Goal: Task Accomplishment & Management: Complete application form

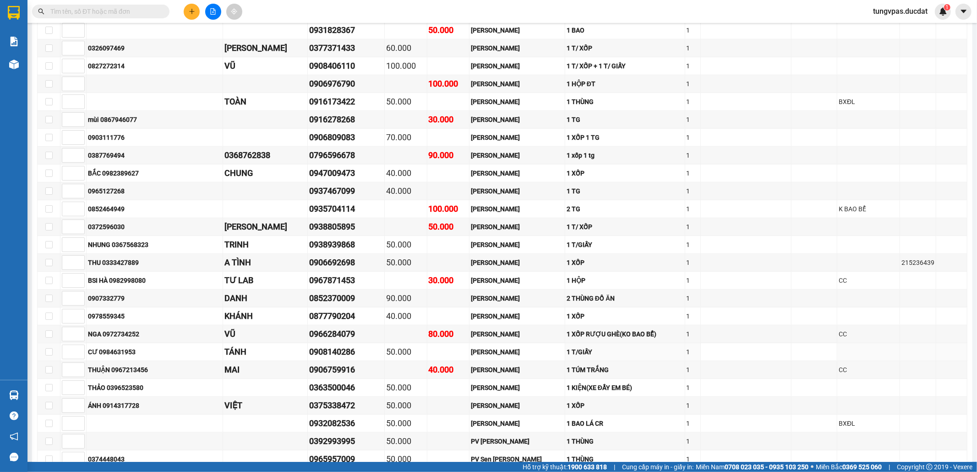
scroll to position [305, 0]
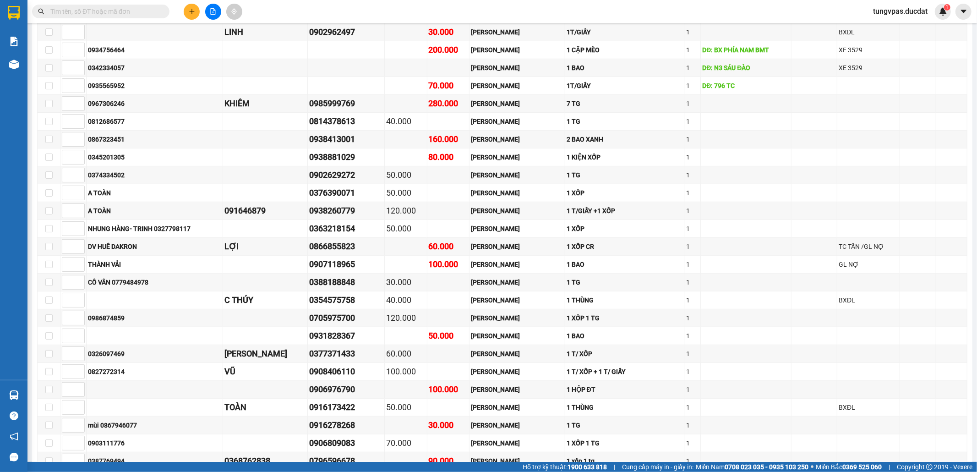
click at [192, 8] on icon "plus" at bounding box center [192, 11] width 6 height 6
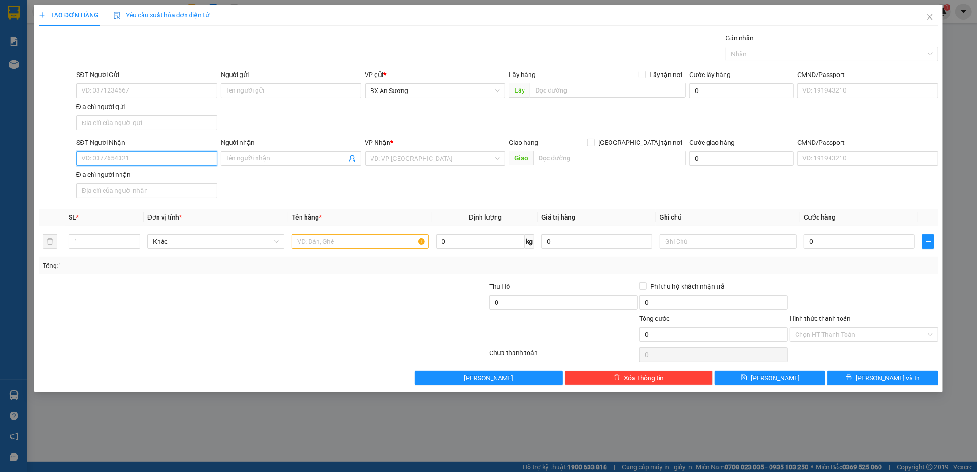
click at [142, 162] on input "SĐT Người Nhận" at bounding box center [147, 158] width 141 height 15
click at [112, 178] on div "0865588646" at bounding box center [147, 178] width 130 height 10
type input "0865588646"
click at [334, 244] on input "text" at bounding box center [360, 241] width 137 height 15
type input "1 THÙNG MÁY OXI"
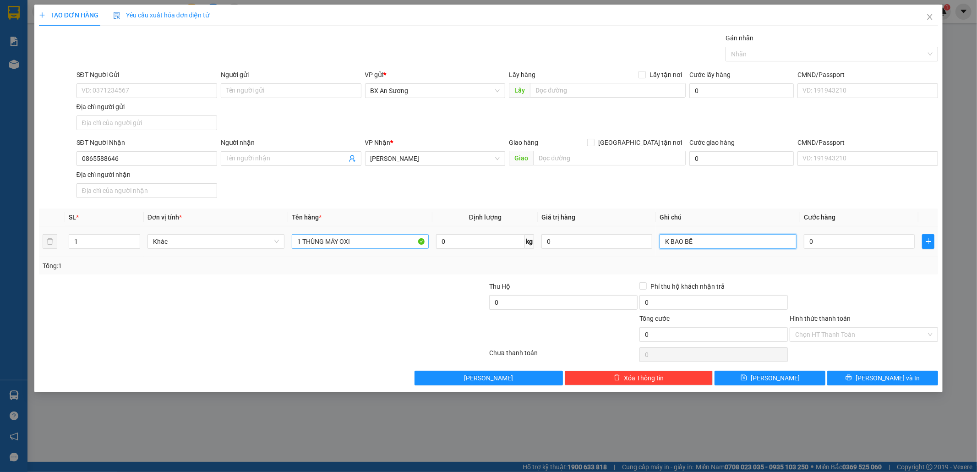
type input "K BAO BỂ"
type input "5"
type input "50"
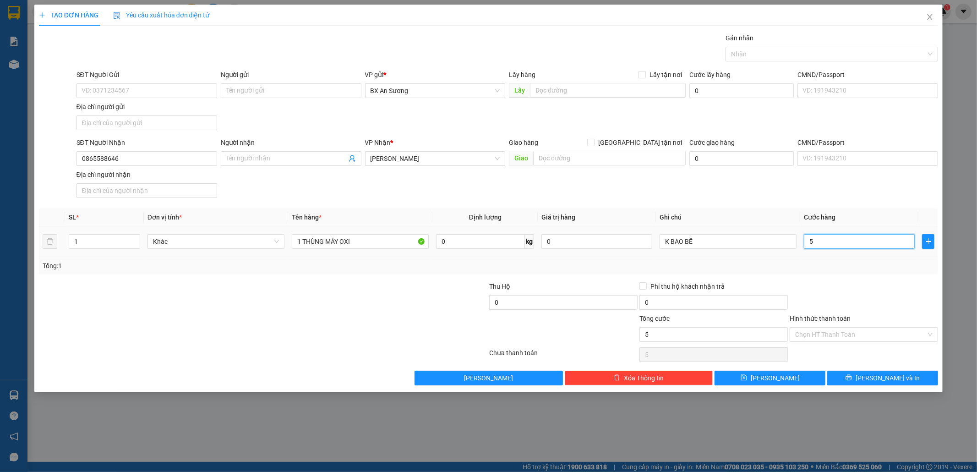
type input "50"
type input "50.000"
click at [904, 336] on input "Hình thức thanh toán" at bounding box center [860, 335] width 131 height 14
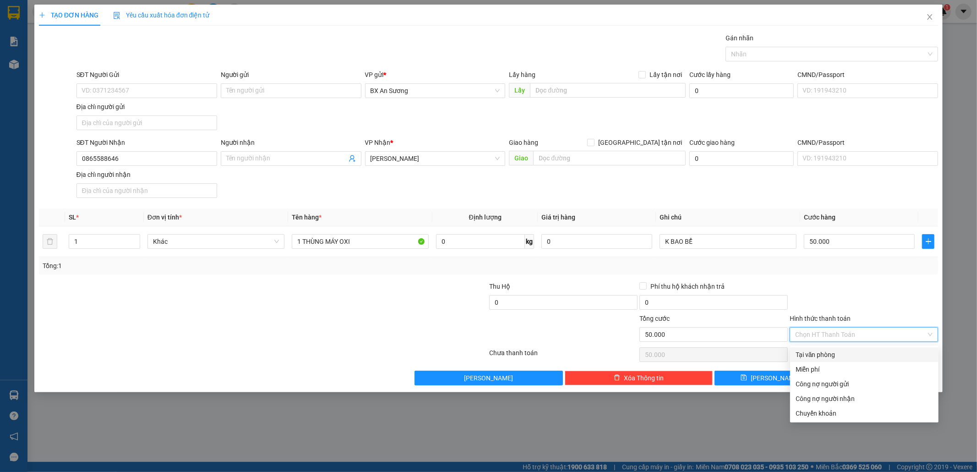
click at [857, 356] on div "Tại văn phòng" at bounding box center [864, 355] width 137 height 10
type input "0"
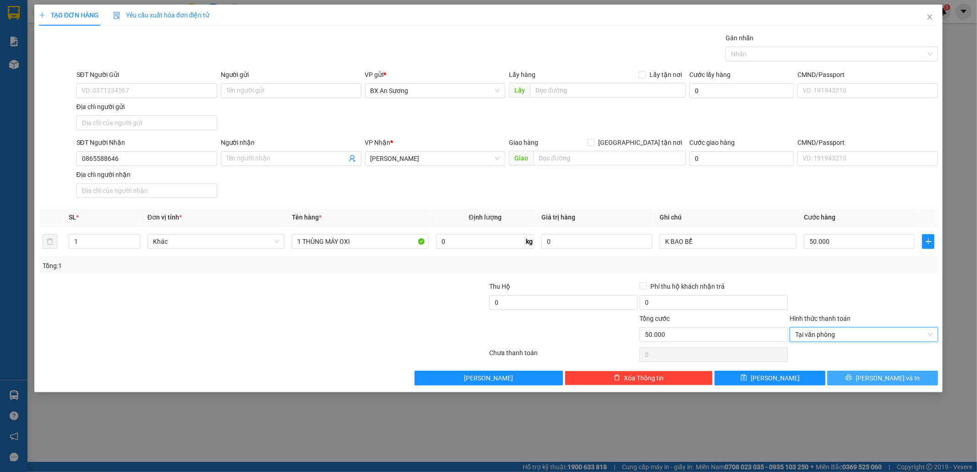
click at [883, 377] on span "[PERSON_NAME] và In" at bounding box center [888, 378] width 64 height 10
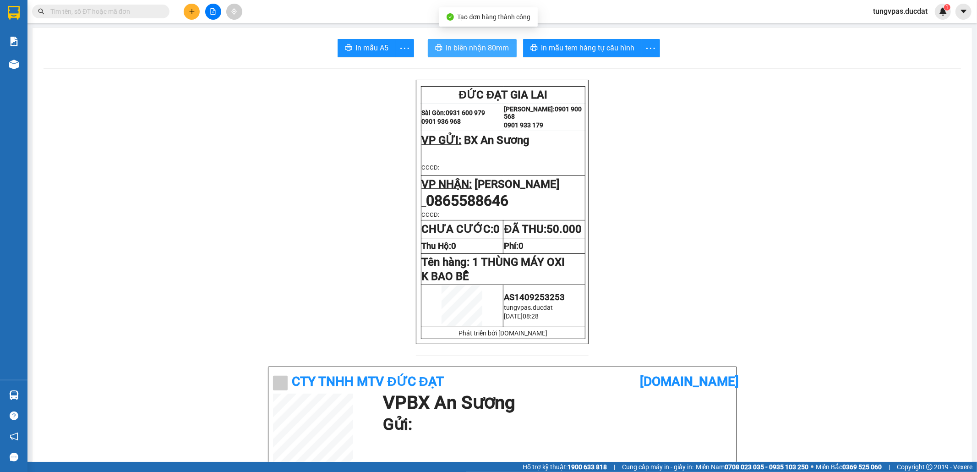
click at [473, 41] on button "In biên nhận 80mm" at bounding box center [472, 48] width 89 height 18
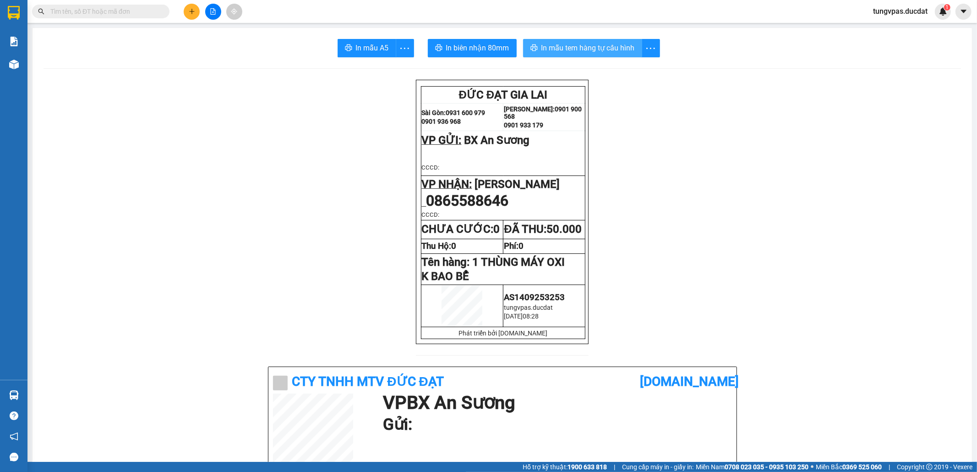
click at [591, 47] on span "In mẫu tem hàng tự cấu hình" at bounding box center [588, 47] width 93 height 11
click at [189, 6] on button at bounding box center [192, 12] width 16 height 16
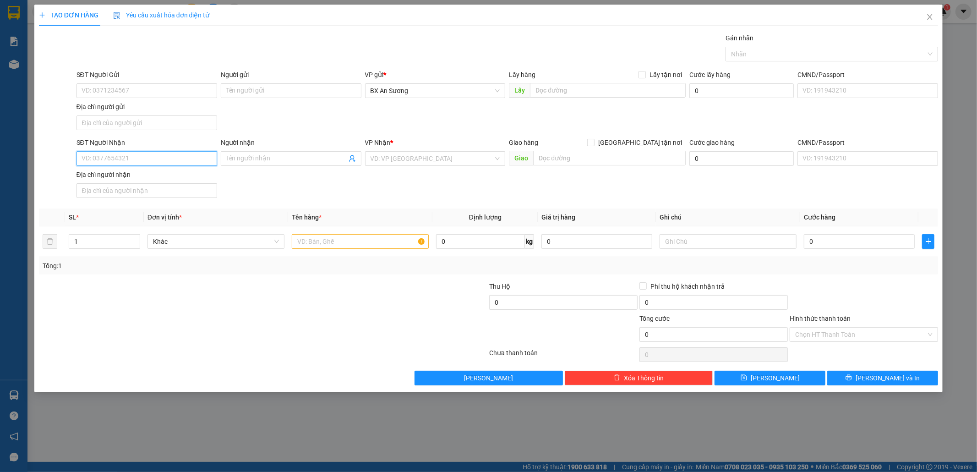
click at [200, 154] on input "SĐT Người Nhận" at bounding box center [147, 158] width 141 height 15
drag, startPoint x: 156, startPoint y: 159, endPoint x: 71, endPoint y: 159, distance: 85.7
click at [71, 159] on div "SĐT Người Nhận 876 876 Người nhận Tên người nhận VP Nhận * VD: VP Sài Gòn Giao …" at bounding box center [489, 169] width 902 height 64
click at [147, 181] on div "0963048726 - C LỆ" at bounding box center [147, 178] width 130 height 10
type input "0963048726"
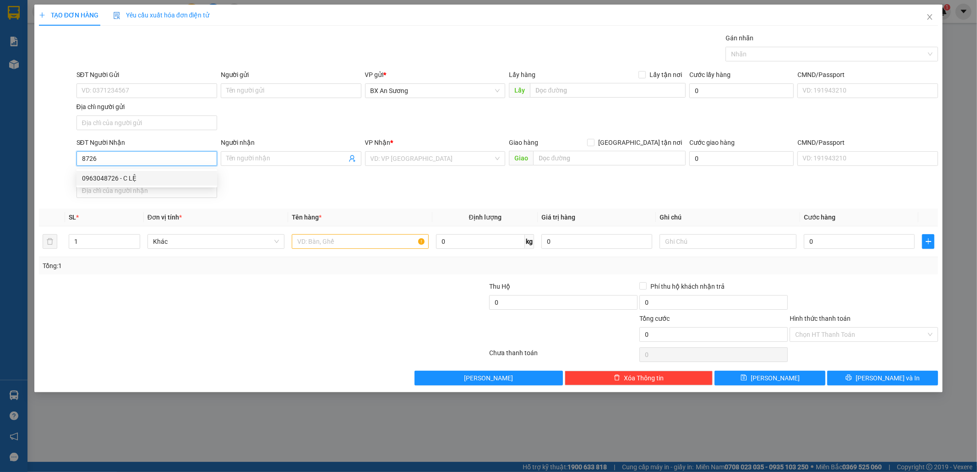
type input "C LỆ"
type input "0963048726"
click at [320, 237] on input "text" at bounding box center [360, 241] width 137 height 15
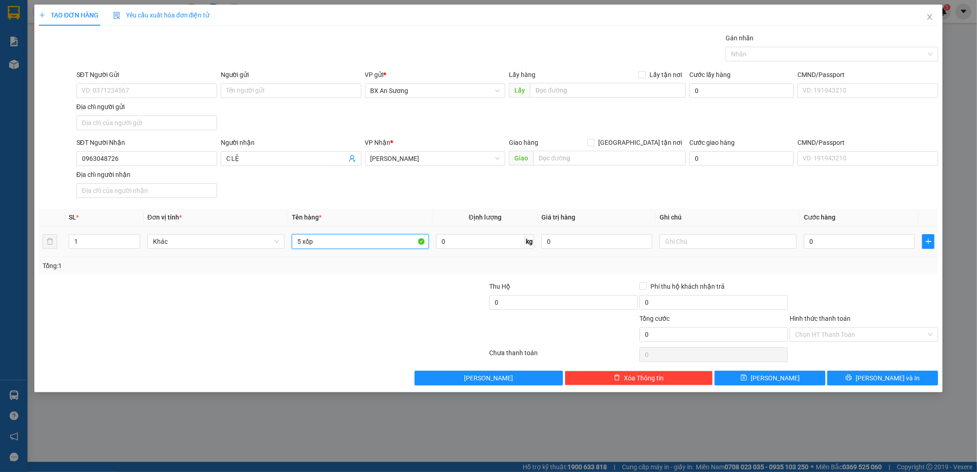
type input "5 xốp"
type input "5"
type input "58"
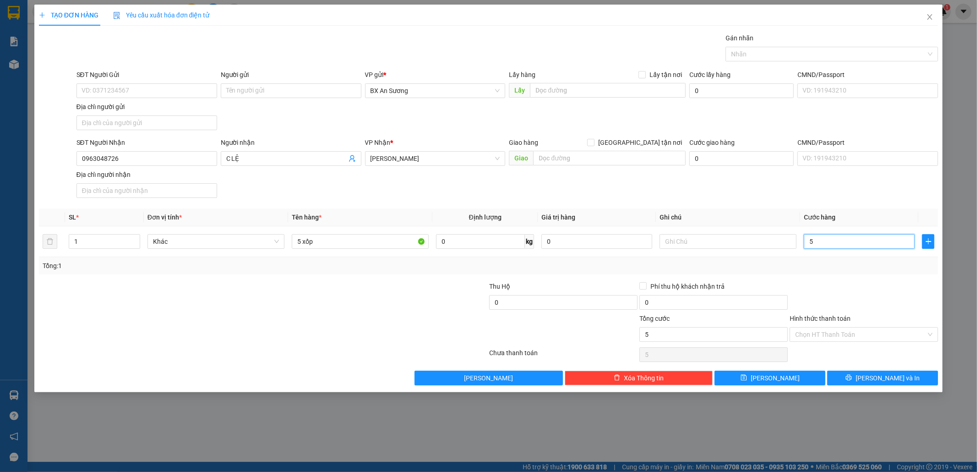
type input "58"
type input "580"
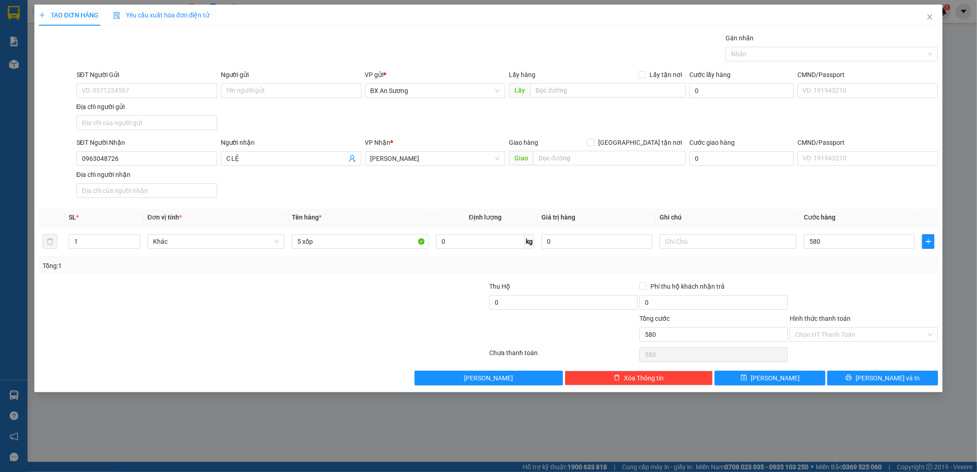
type input "580.000"
click at [858, 298] on div at bounding box center [864, 297] width 150 height 32
click at [888, 373] on button "[PERSON_NAME] và In" at bounding box center [883, 378] width 111 height 15
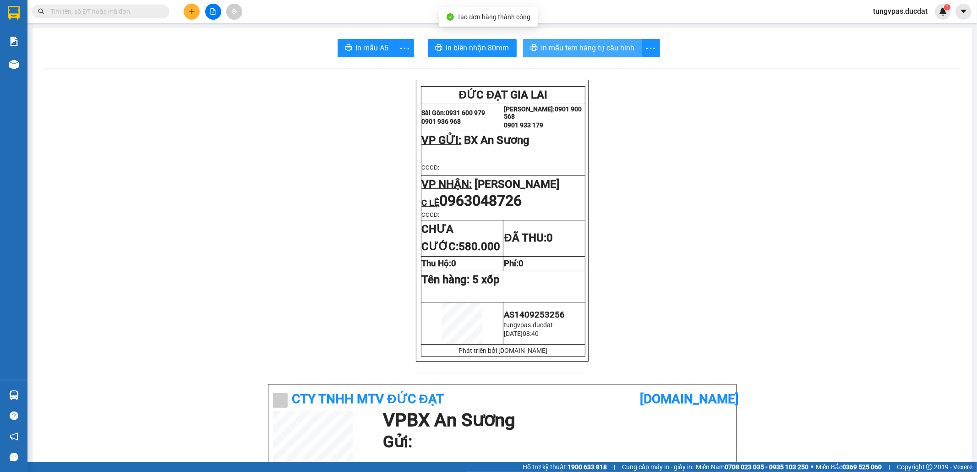
click at [574, 45] on span "In mẫu tem hàng tự cấu hình" at bounding box center [588, 47] width 93 height 11
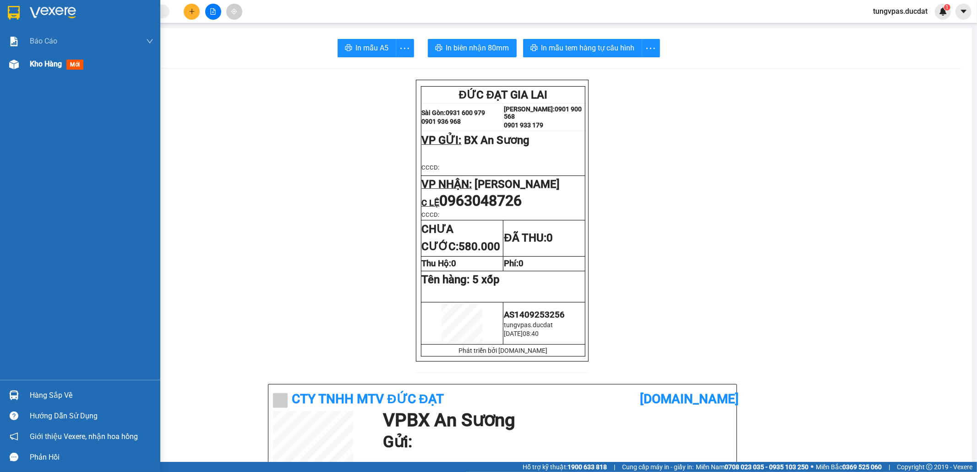
click at [10, 67] on img at bounding box center [14, 65] width 10 height 10
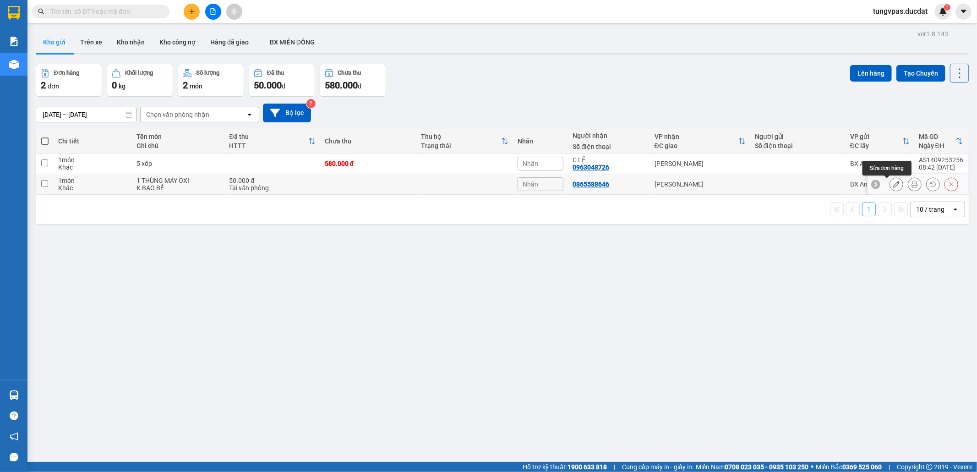
click at [894, 182] on icon at bounding box center [897, 184] width 6 height 6
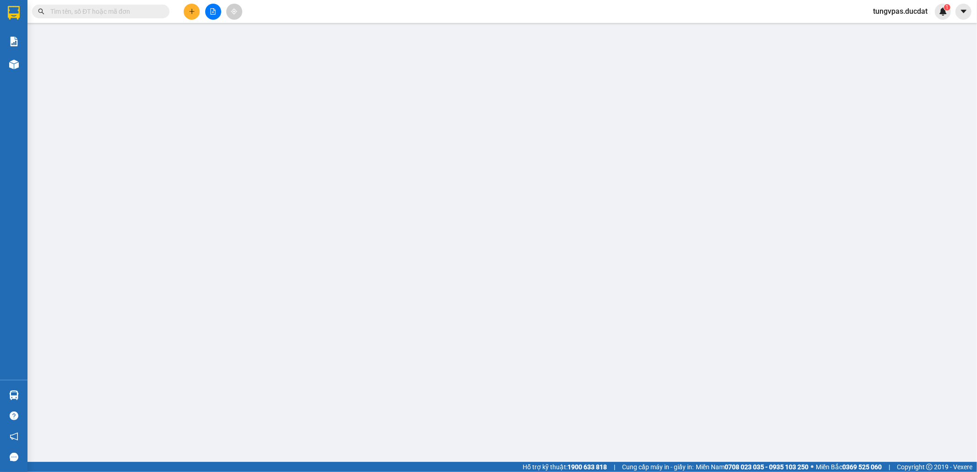
type input "0865588646"
type input "50.000"
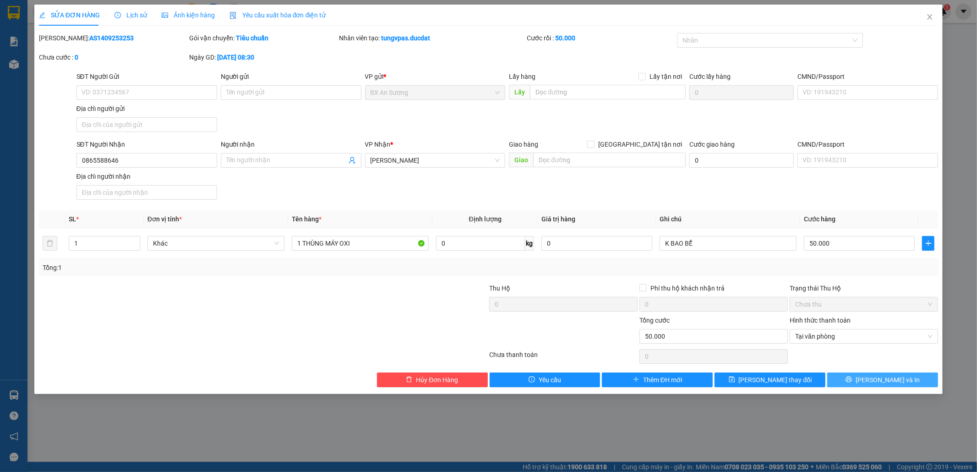
click at [922, 385] on button "[PERSON_NAME] và In" at bounding box center [883, 380] width 111 height 15
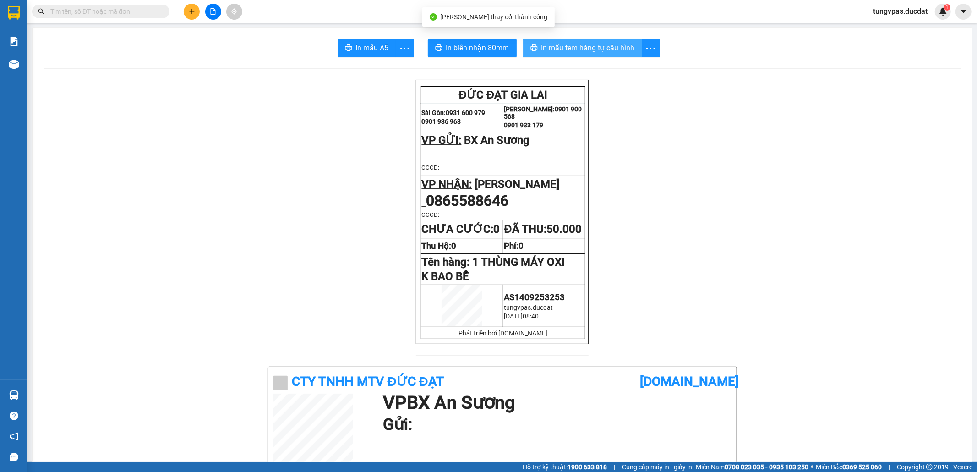
click at [587, 49] on span "In mẫu tem hàng tự cấu hình" at bounding box center [588, 47] width 93 height 11
